Goal: Task Accomplishment & Management: Manage account settings

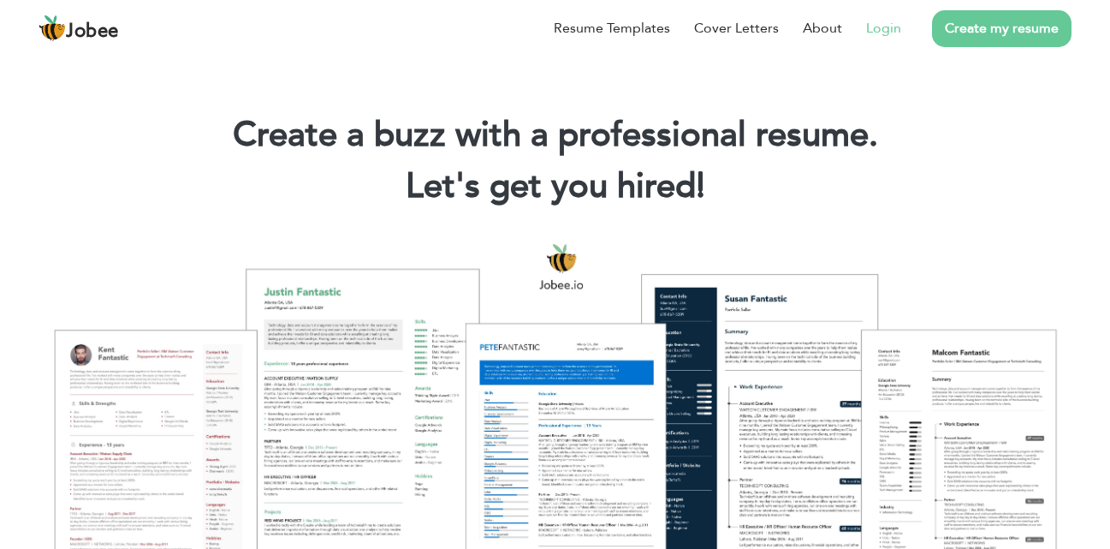
click at [880, 28] on link "Login" at bounding box center [883, 28] width 35 height 21
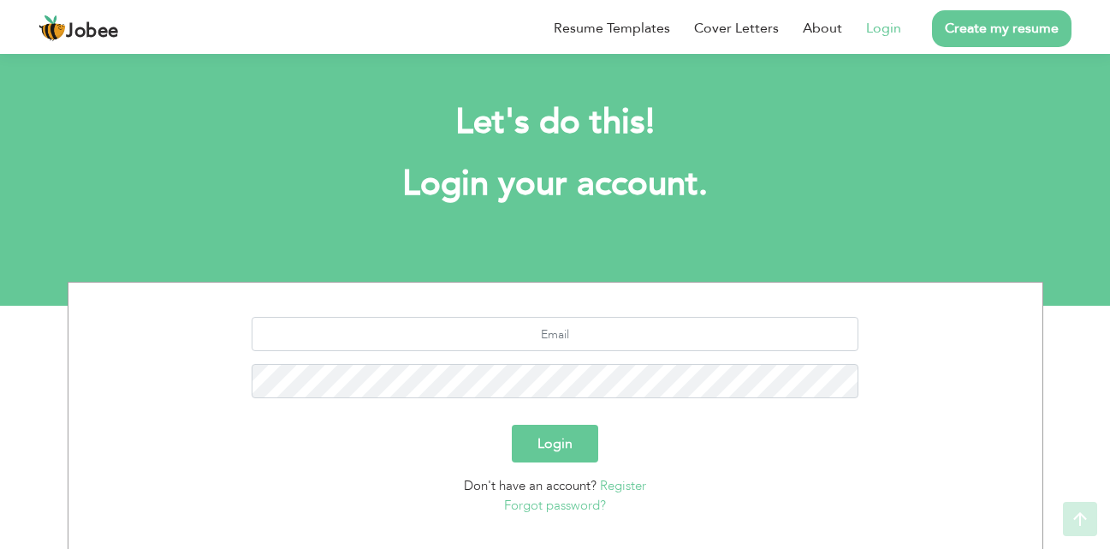
scroll to position [101, 0]
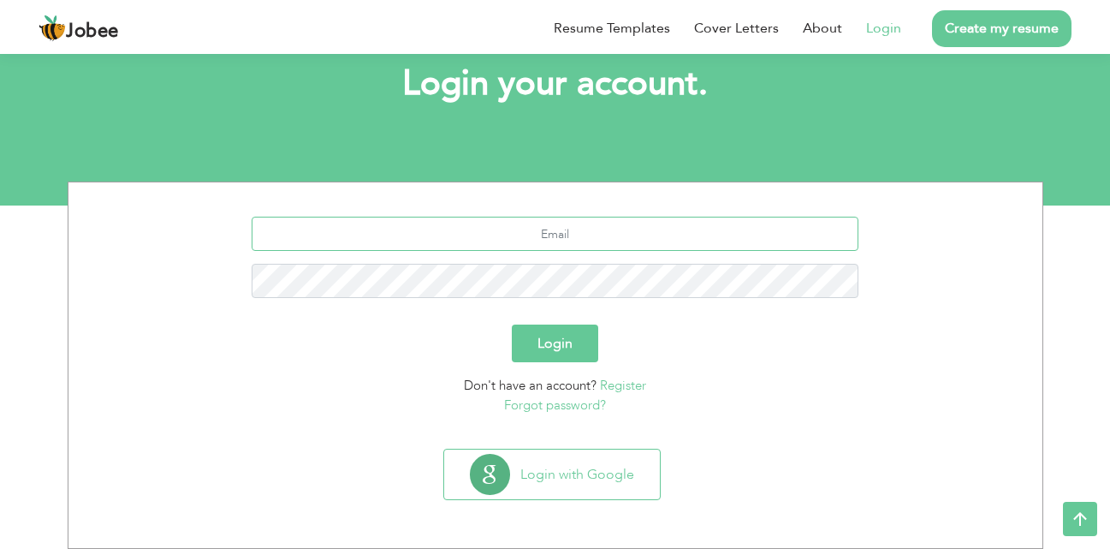
click at [602, 238] on input "text" at bounding box center [555, 233] width 607 height 34
